Goal: Transaction & Acquisition: Book appointment/travel/reservation

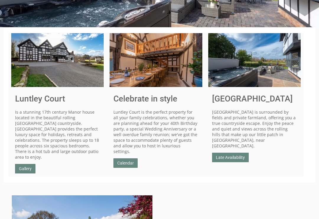
scroll to position [115, 0]
click at [125, 159] on link "Calendar" at bounding box center [126, 162] width 24 height 9
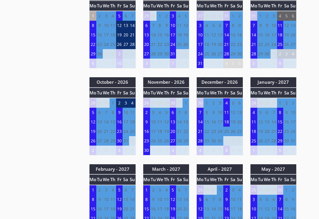
scroll to position [368, 0]
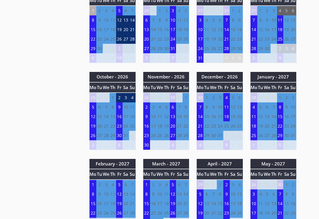
click at [230, 118] on td "19" at bounding box center [233, 116] width 7 height 9
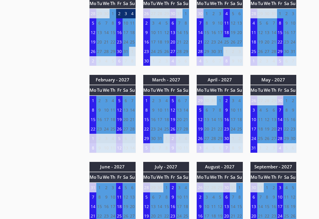
scroll to position [452, 0]
click at [228, 120] on td "16" at bounding box center [227, 119] width 7 height 9
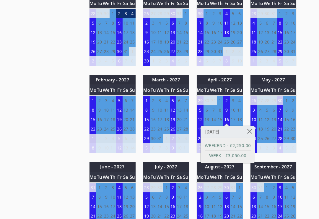
click at [223, 157] on link "WEEK - £3,050.00" at bounding box center [228, 156] width 46 height 6
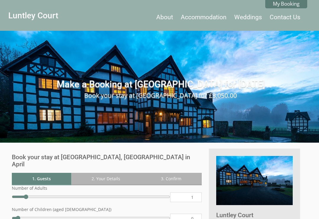
click at [185, 72] on div "Make a Booking at Luntley Court for Friday 16/04/2027 Book your stay at Luntley…" at bounding box center [159, 65] width 319 height 69
